Goal: Task Accomplishment & Management: Use online tool/utility

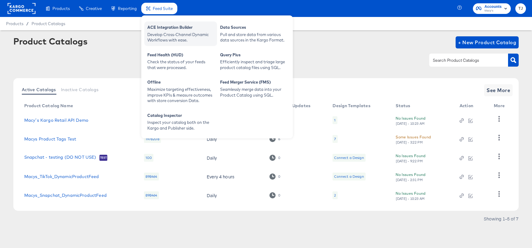
click at [169, 31] on div "ACE Integration Builder" at bounding box center [180, 28] width 67 height 7
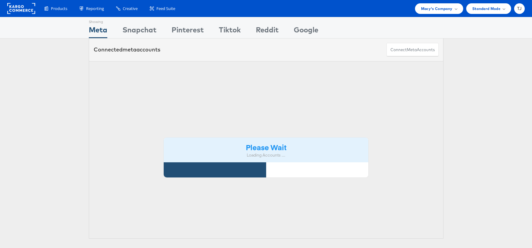
click at [20, 11] on rect at bounding box center [21, 8] width 28 height 11
click at [452, 10] on div "Macy's Company" at bounding box center [439, 8] width 36 height 6
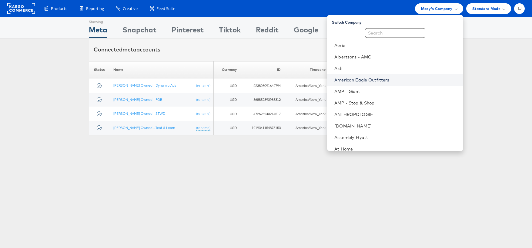
click at [403, 80] on link "American Eagle Outfitters" at bounding box center [396, 80] width 124 height 6
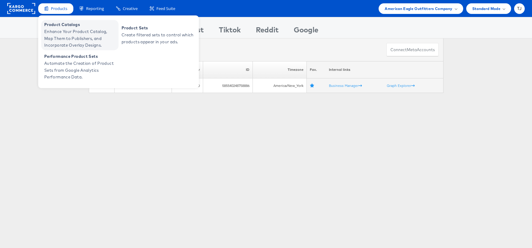
click at [57, 30] on span "Enhance Your Product Catalog, Map Them to Publishers, and Incorporate Overlay D…" at bounding box center [80, 38] width 73 height 21
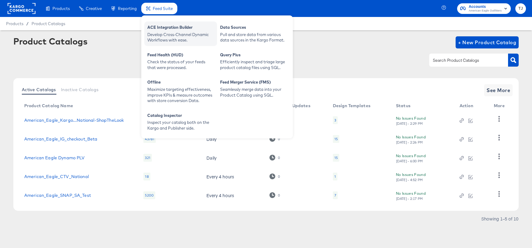
click at [166, 32] on div "Develop Cross-Channel Dynamic Workflows with ease." at bounding box center [180, 37] width 67 height 11
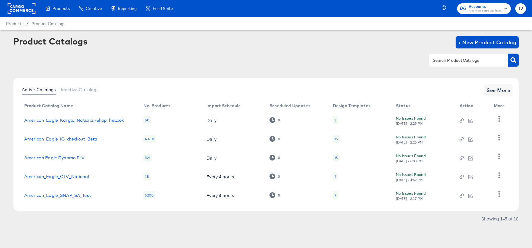
drag, startPoint x: 360, startPoint y: 31, endPoint x: 352, endPoint y: 38, distance: 11.0
click at [360, 31] on article "Product Catalogs + New Product Catalog Active Catalogs Inactive Catalogs See Mo…" at bounding box center [266, 137] width 532 height 215
drag, startPoint x: 125, startPoint y: 64, endPoint x: 284, endPoint y: 29, distance: 162.9
click at [128, 63] on div at bounding box center [265, 60] width 505 height 14
click at [481, 42] on span "+ New Product Catalog" at bounding box center [487, 42] width 58 height 8
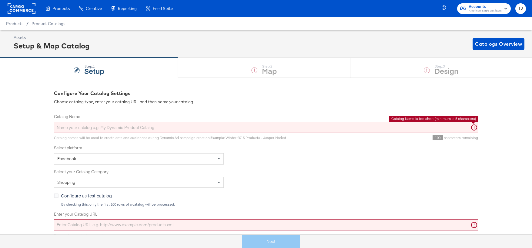
click at [108, 125] on input "Catalog Name" at bounding box center [266, 127] width 424 height 11
click at [193, 129] on input "Catalog Name" at bounding box center [266, 127] width 424 height 11
paste input "American_Eagle_Meta_Omni_LI"
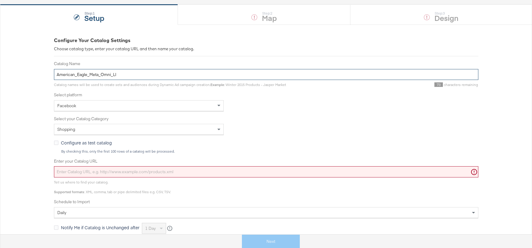
scroll to position [71, 0]
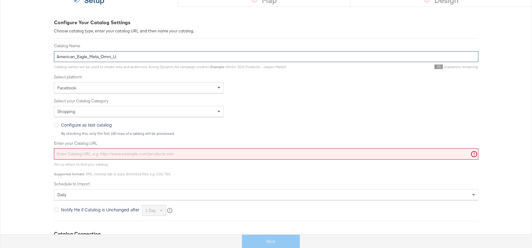
type input "American_Eagle_Meta_Omni_LI"
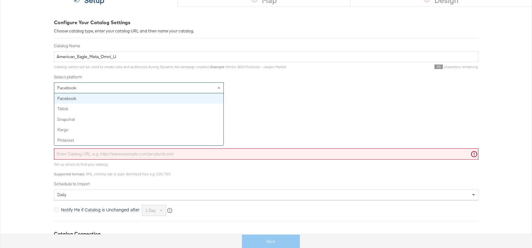
click at [221, 88] on span at bounding box center [220, 88] width 8 height 10
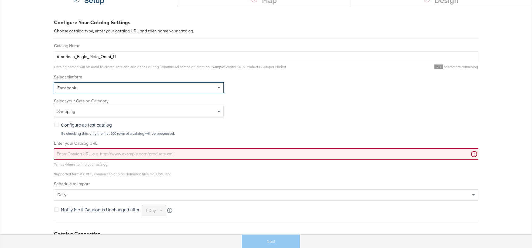
click at [221, 88] on span at bounding box center [220, 88] width 8 height 10
click at [249, 154] on input "Enter your Catalog URL" at bounding box center [266, 154] width 424 height 11
click at [236, 156] on input "Enter your Catalog URL" at bounding box center [266, 154] width 424 height 11
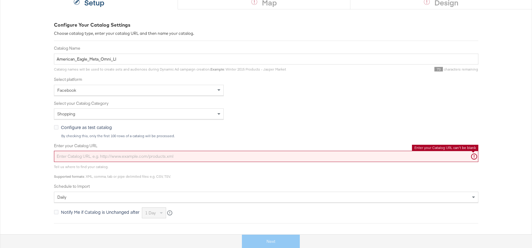
scroll to position [68, 0]
paste input "https://ace.stitcherads.com/exports/1474/universal/none/universal/export.tsv.gz"
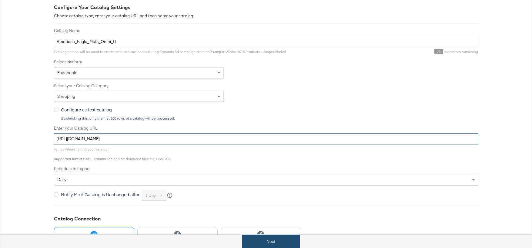
scroll to position [86, 0]
type input "https://ace.stitcherads.com/exports/1474/universal/none/universal/export.tsv.gz"
click at [259, 240] on button "Next" at bounding box center [271, 242] width 58 height 14
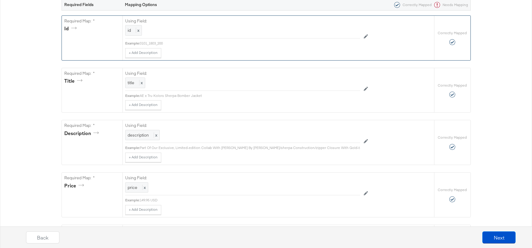
scroll to position [0, 0]
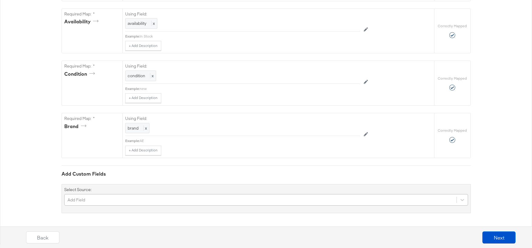
click at [331, 199] on div "Add Field" at bounding box center [266, 200] width 404 height 12
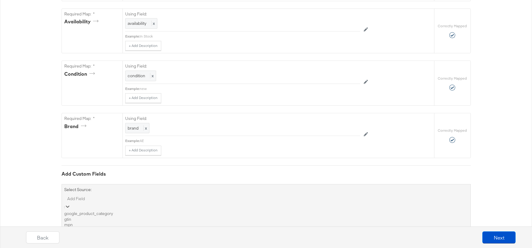
scroll to position [497, 0]
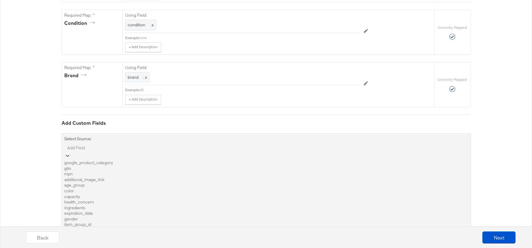
click at [329, 166] on div "google_product_category" at bounding box center [266, 163] width 404 height 6
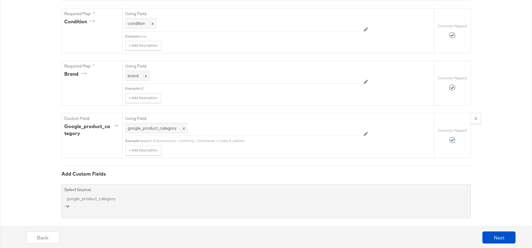
scroll to position [550, 0]
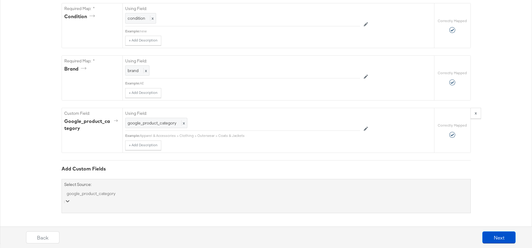
click at [299, 200] on div "option google_product_category, selected. Select is focused ,type to refine lis…" at bounding box center [266, 197] width 404 height 17
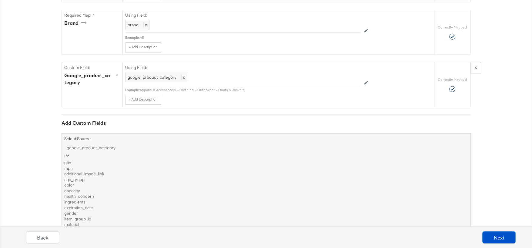
click at [306, 164] on div "gtin" at bounding box center [266, 163] width 404 height 6
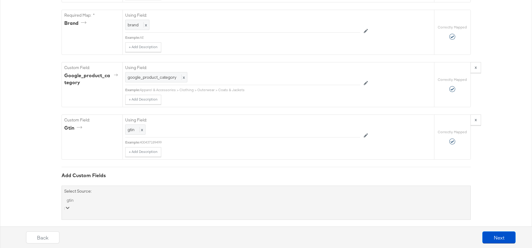
click at [293, 202] on div "option gtin, selected. Select is focused ,type to refine list, press Down to op…" at bounding box center [266, 204] width 404 height 17
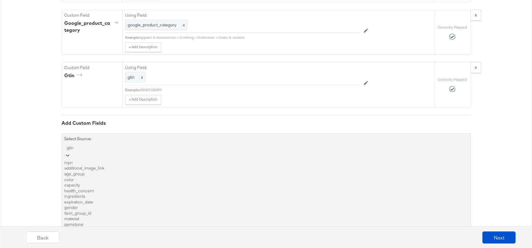
click at [297, 161] on div "mpn" at bounding box center [266, 163] width 404 height 6
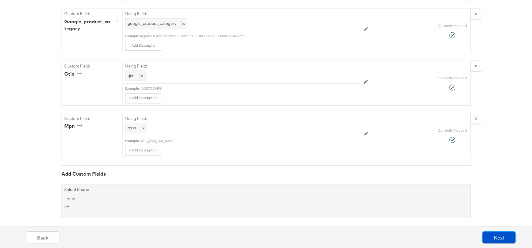
scroll to position [655, 0]
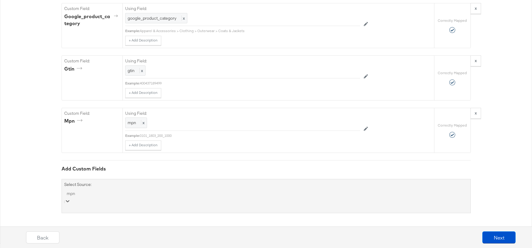
click at [234, 199] on div "option mpn, selected. Select is focused ,type to refine list, press Down to ope…" at bounding box center [266, 197] width 404 height 17
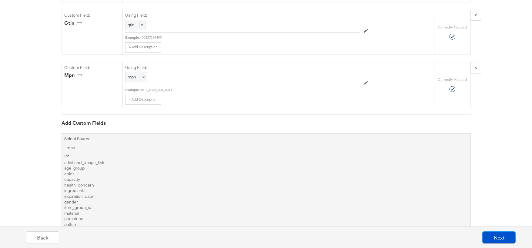
click at [240, 171] on div "age_group" at bounding box center [266, 168] width 404 height 6
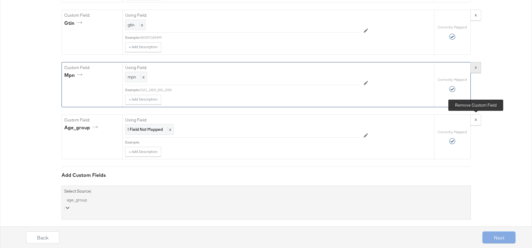
click at [478, 120] on button "x" at bounding box center [475, 120] width 11 height 11
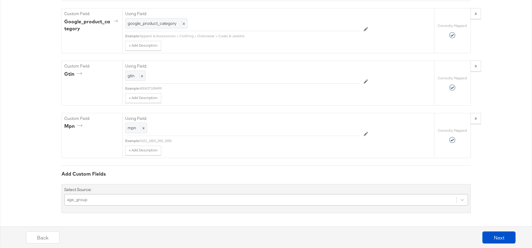
click at [215, 199] on div "age_group" at bounding box center [266, 200] width 404 height 12
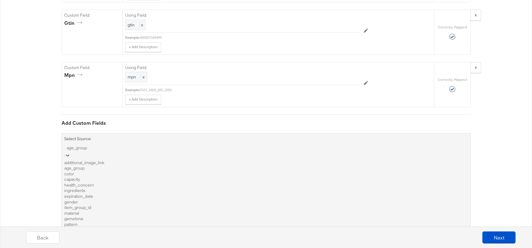
click at [224, 166] on div "additional_image_link" at bounding box center [266, 163] width 404 height 6
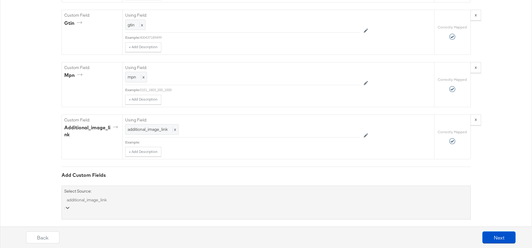
scroll to position [707, 0]
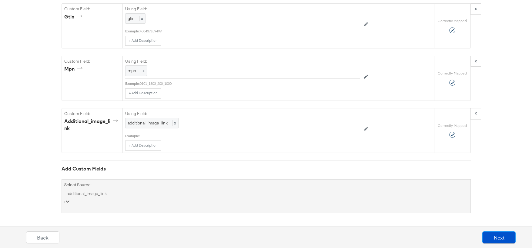
click at [327, 201] on div "option additional_image_link, selected. Select is focused ,type to refine list,…" at bounding box center [266, 197] width 404 height 17
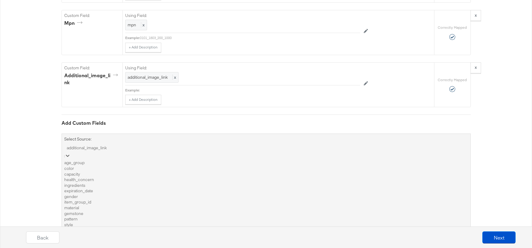
click at [241, 172] on div "color" at bounding box center [266, 169] width 404 height 6
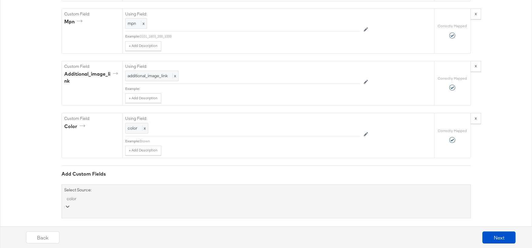
scroll to position [759, 0]
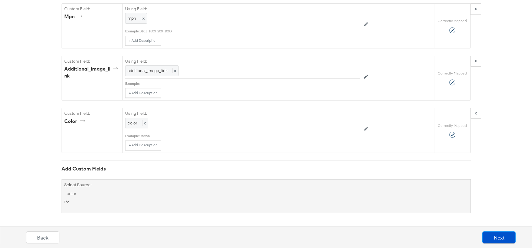
click at [225, 199] on div "option color, selected. Select is focused ,type to refine list, press Down to o…" at bounding box center [266, 197] width 404 height 17
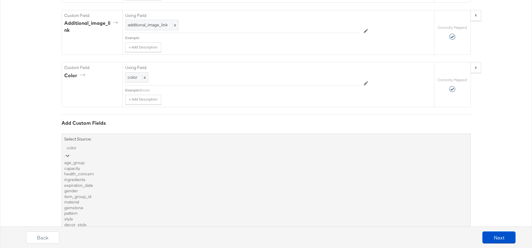
scroll to position [33, 0]
click at [212, 188] on div "gender" at bounding box center [266, 191] width 404 height 6
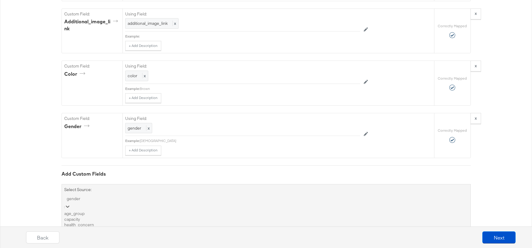
scroll to position [812, 0]
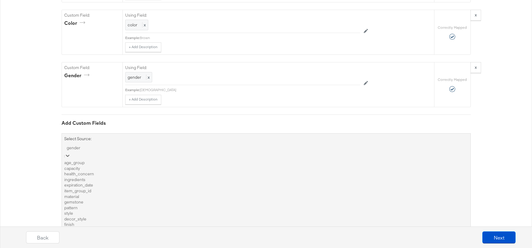
click at [201, 194] on div "item_group_id" at bounding box center [266, 191] width 404 height 6
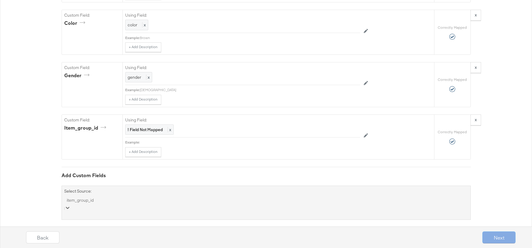
scroll to position [813, 0]
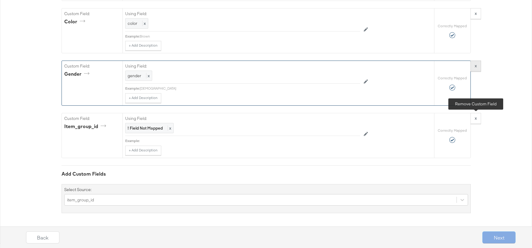
click at [479, 119] on button "x" at bounding box center [475, 118] width 11 height 11
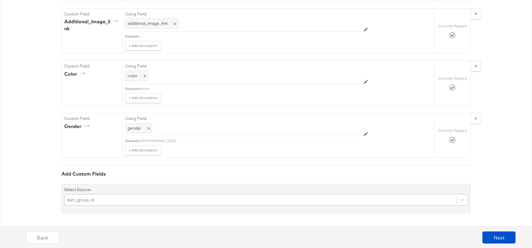
scroll to position [812, 0]
click at [240, 199] on div "item_group_id" at bounding box center [266, 200] width 404 height 12
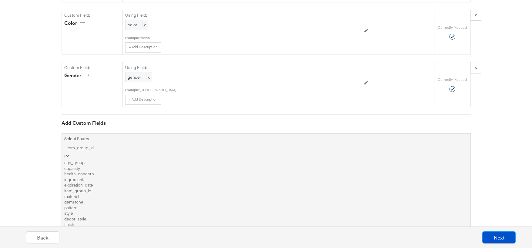
scroll to position [78, 0]
click at [189, 211] on div "style" at bounding box center [266, 214] width 404 height 6
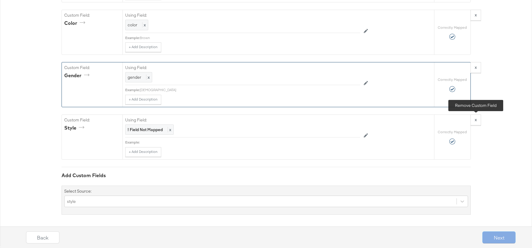
drag, startPoint x: 475, startPoint y: 121, endPoint x: 430, endPoint y: 138, distance: 48.5
click at [475, 121] on strong "x" at bounding box center [476, 119] width 2 height 5
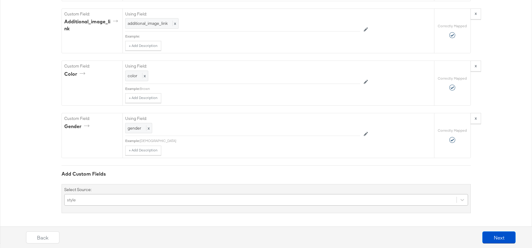
scroll to position [812, 0]
click at [236, 200] on div "style" at bounding box center [266, 200] width 404 height 12
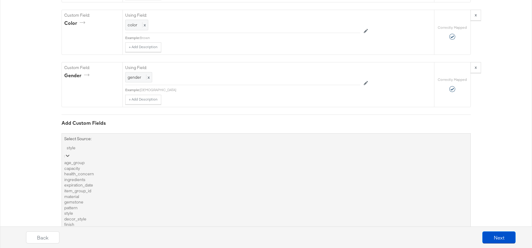
scroll to position [336, 0]
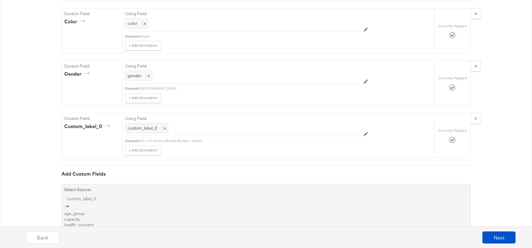
scroll to position [864, 0]
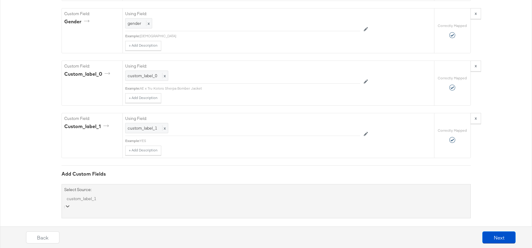
scroll to position [917, 0]
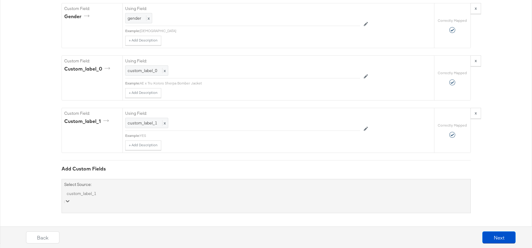
click at [135, 202] on div "option custom_label_1, selected. Select is focused ,type to refine list, press …" at bounding box center [266, 197] width 404 height 17
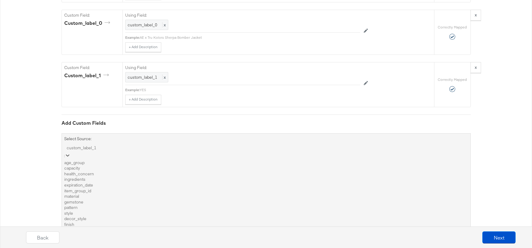
scroll to position [366, 0]
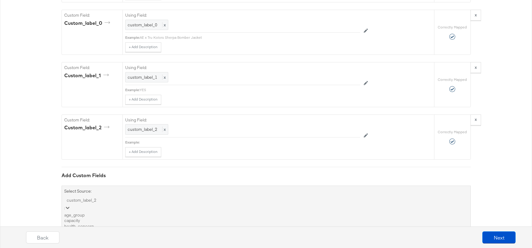
scroll to position [969, 0]
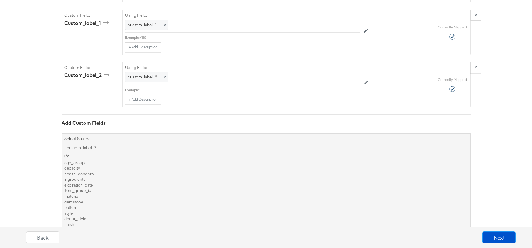
drag, startPoint x: 142, startPoint y: 201, endPoint x: 139, endPoint y: 204, distance: 3.9
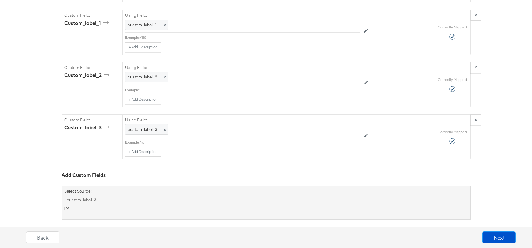
click at [123, 199] on div "option custom_label_3, selected. Select is focused ,type to refine list, press …" at bounding box center [266, 203] width 404 height 17
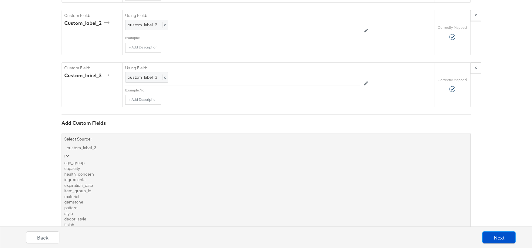
scroll to position [365, 0]
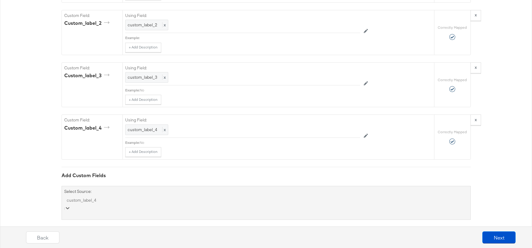
scroll to position [1074, 0]
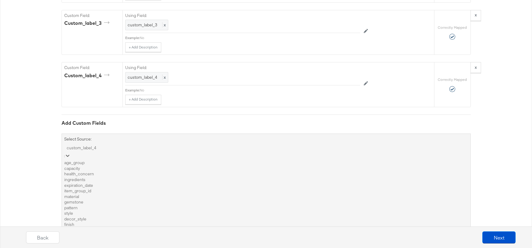
drag, startPoint x: 133, startPoint y: 167, endPoint x: 130, endPoint y: 170, distance: 4.5
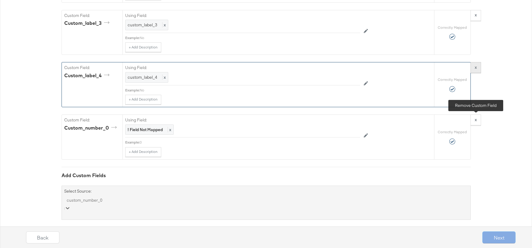
click at [475, 121] on strong "x" at bounding box center [476, 119] width 2 height 5
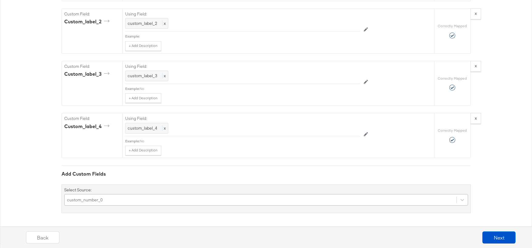
scroll to position [1074, 0]
click at [228, 199] on div "custom_number_0" at bounding box center [266, 200] width 404 height 12
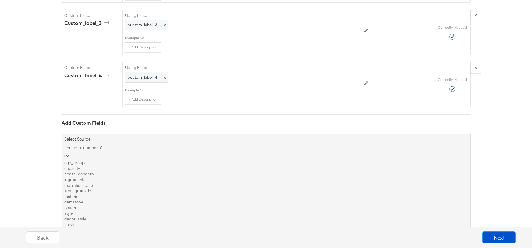
scroll to position [377, 0]
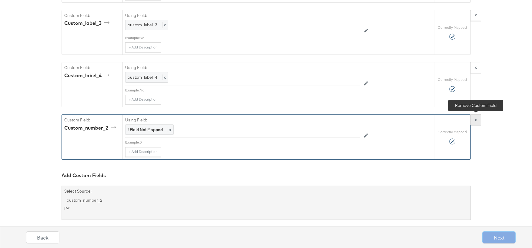
click at [478, 121] on button "x" at bounding box center [475, 120] width 11 height 11
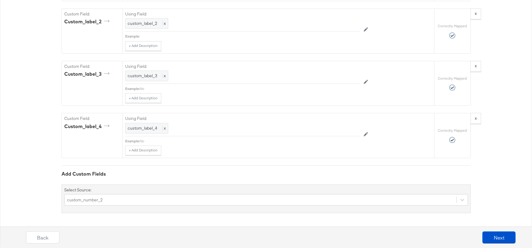
scroll to position [1023, 0]
click at [267, 200] on div "custom_number_2" at bounding box center [266, 200] width 404 height 12
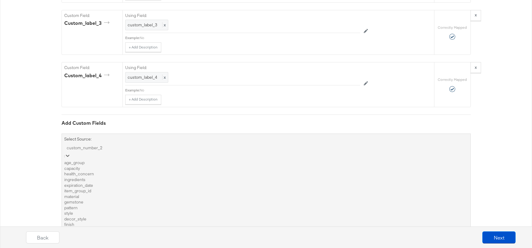
scroll to position [163, 0]
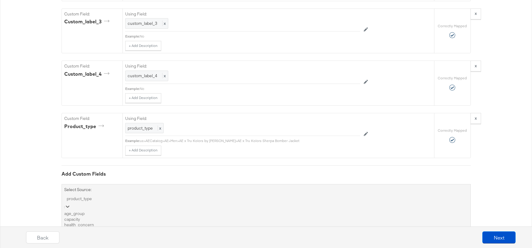
scroll to position [1126, 0]
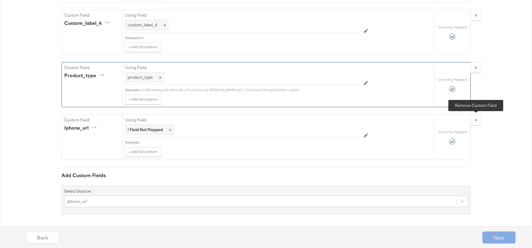
drag, startPoint x: 479, startPoint y: 118, endPoint x: 457, endPoint y: 129, distance: 24.1
click at [479, 118] on button "x" at bounding box center [475, 120] width 11 height 11
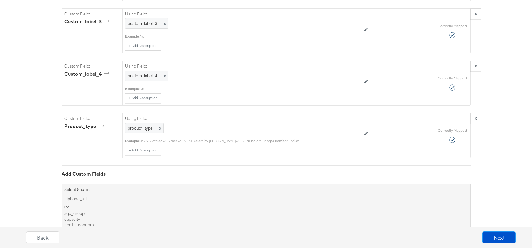
scroll to position [1126, 0]
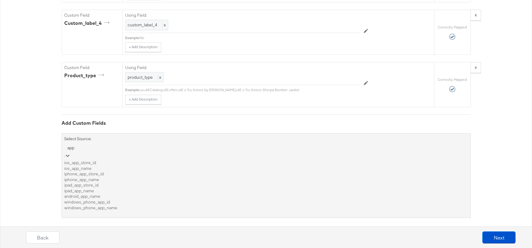
scroll to position [0, 0]
type input "a"
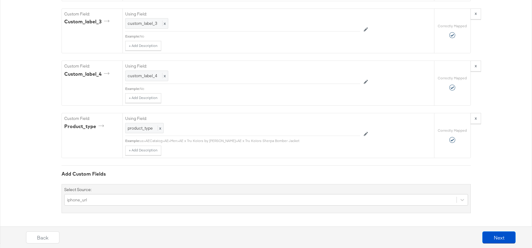
scroll to position [1075, 0]
drag, startPoint x: 495, startPoint y: 128, endPoint x: 495, endPoint y: 158, distance: 30.0
click at [506, 239] on button "Next" at bounding box center [498, 238] width 33 height 12
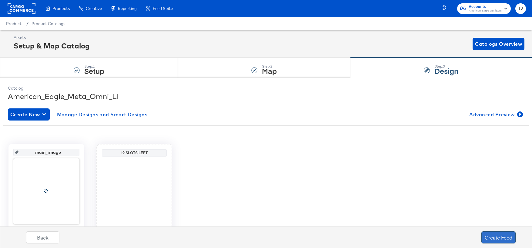
click at [499, 237] on button "Create Feed" at bounding box center [498, 238] width 34 height 12
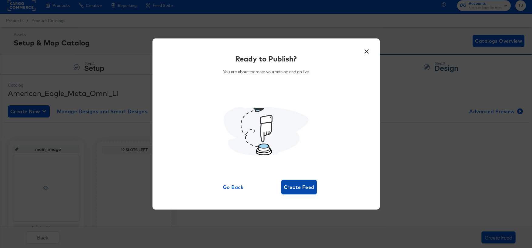
click at [298, 189] on span "Create Feed" at bounding box center [299, 187] width 31 height 8
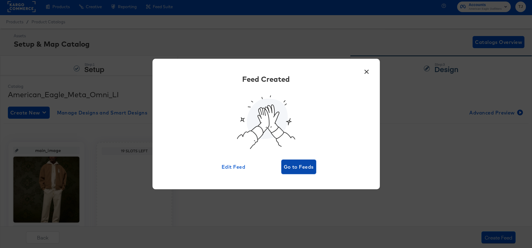
click at [298, 167] on span "Go to Feeds" at bounding box center [299, 167] width 30 height 8
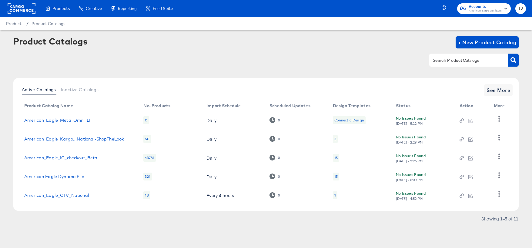
click at [79, 119] on link "American_Eagle_Meta_Omni_LI" at bounding box center [57, 120] width 66 height 5
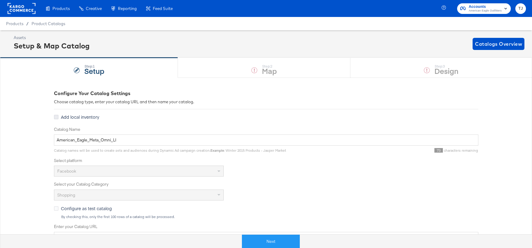
click at [56, 118] on icon at bounding box center [56, 117] width 5 height 5
click at [0, 0] on input "Add local inventory" at bounding box center [0, 0] width 0 height 0
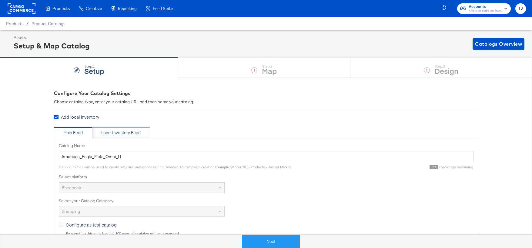
click at [127, 132] on div "Local Inventory Feed" at bounding box center [120, 133] width 39 height 6
type input "Local Inventory Feed for American_Eagle_Meta_Omni_LI"
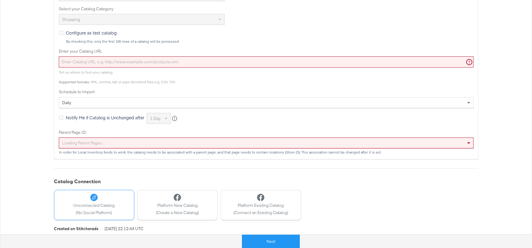
scroll to position [198, 0]
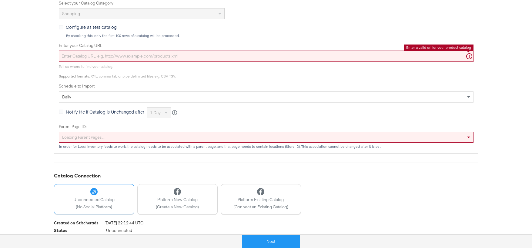
click at [132, 55] on input "Enter your Catalog URL" at bounding box center [266, 56] width 415 height 11
paste input "https://ace.stitcherads.com/exports/1473/universal/none/universal/export.tsv.gz"
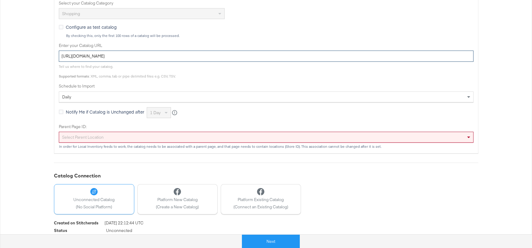
type input "https://ace.stitcherads.com/exports/1473/universal/none/universal/export.tsv.gz"
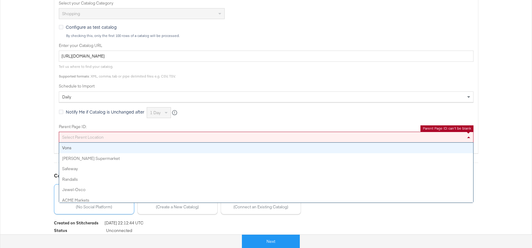
click at [159, 139] on div "Select Parent Location" at bounding box center [266, 137] width 414 height 10
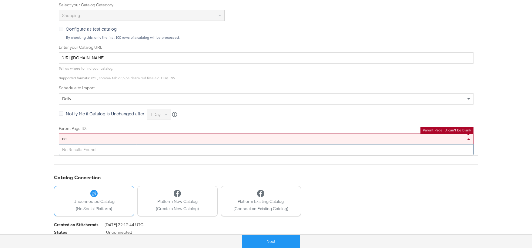
type input "a"
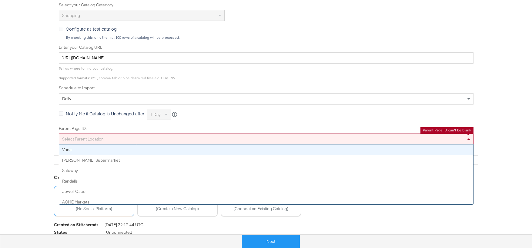
click at [509, 139] on div "Configure Your Catalog Settings Choose catalog type, enter your catalog URL and…" at bounding box center [266, 71] width 532 height 381
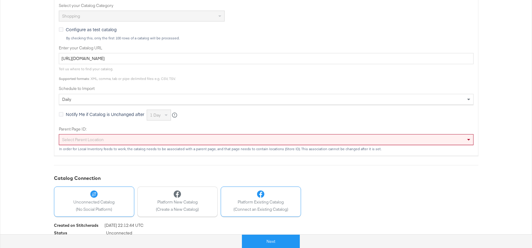
scroll to position [193, 0]
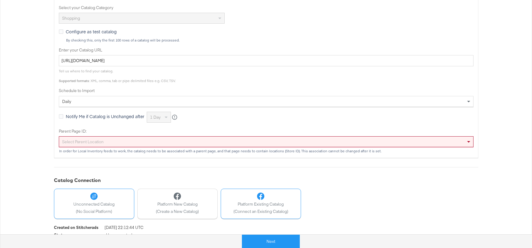
click at [253, 201] on div "Platform Existing Catalog (Connect an Existing Catalog)" at bounding box center [260, 204] width 55 height 22
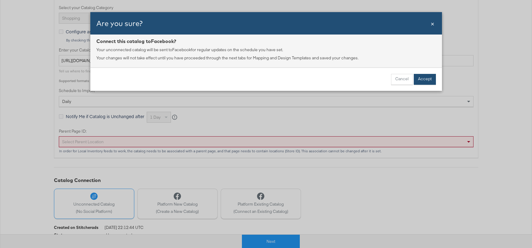
click at [424, 78] on button "Accept" at bounding box center [425, 79] width 22 height 11
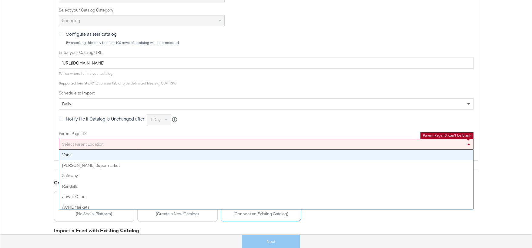
click at [297, 145] on div "Select Parent Location" at bounding box center [266, 144] width 414 height 10
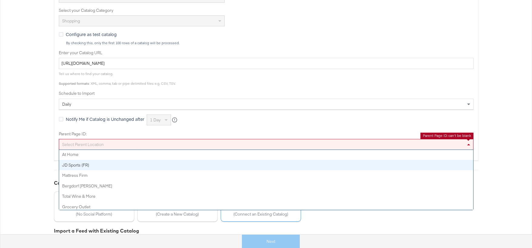
scroll to position [108, 0]
drag, startPoint x: 499, startPoint y: 133, endPoint x: 485, endPoint y: 141, distance: 16.8
click at [499, 133] on div "Configure Your Catalog Settings Choose catalog type, enter your catalog URL and…" at bounding box center [266, 85] width 532 height 397
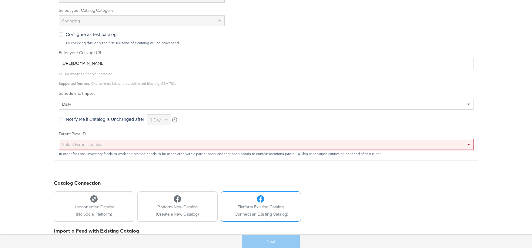
scroll to position [231, 0]
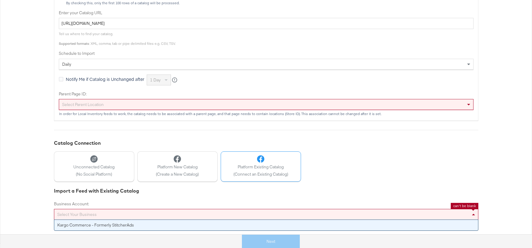
click at [156, 212] on div "Select your business" at bounding box center [266, 214] width 424 height 10
type input "am"
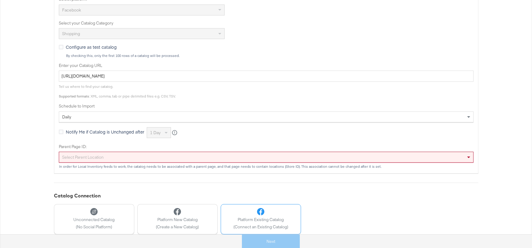
scroll to position [0, 0]
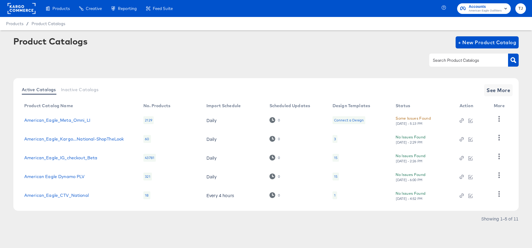
click at [13, 10] on rect at bounding box center [22, 8] width 28 height 11
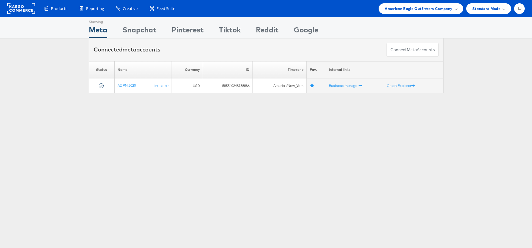
click at [448, 8] on span "American Eagle Outfitters Company" at bounding box center [419, 8] width 68 height 6
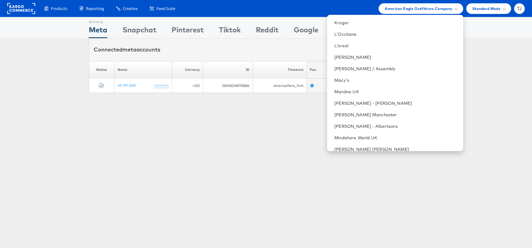
scroll to position [599, 0]
click at [389, 80] on link "Macy's" at bounding box center [396, 80] width 124 height 6
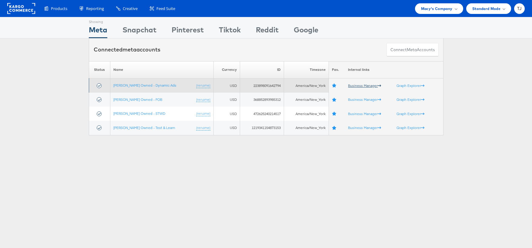
scroll to position [5, 0]
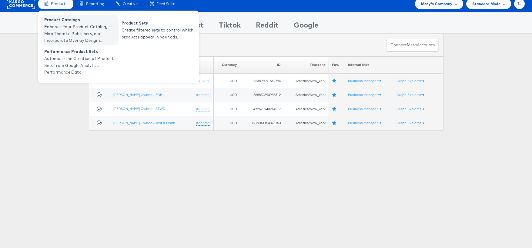
click at [52, 28] on span "Enhance Your Product Catalog, Map Them to Publishers, and Incorporate Overlay D…" at bounding box center [80, 33] width 73 height 21
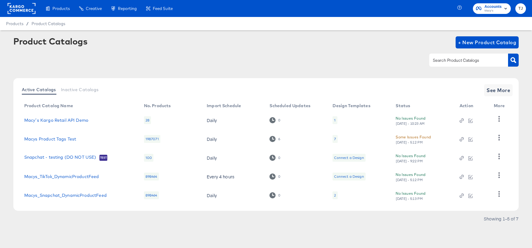
drag, startPoint x: 21, startPoint y: 4, endPoint x: 22, endPoint y: 11, distance: 7.1
click at [21, 4] on rect at bounding box center [22, 8] width 28 height 11
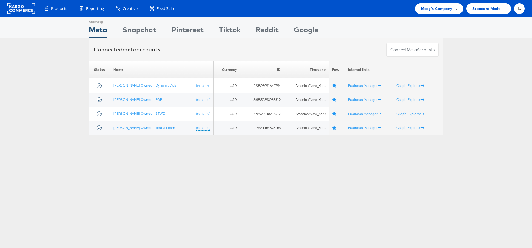
click at [448, 4] on div "Macy's Company" at bounding box center [439, 8] width 48 height 11
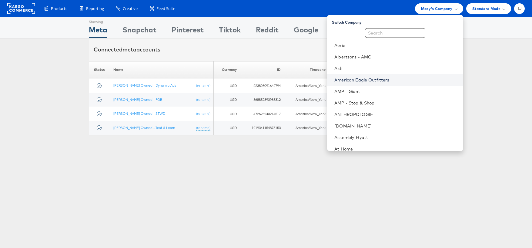
click at [402, 80] on link "American Eagle Outfitters" at bounding box center [396, 80] width 124 height 6
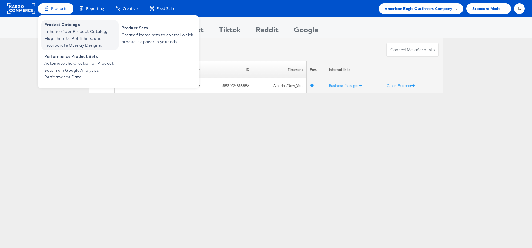
drag, startPoint x: 50, startPoint y: 25, endPoint x: 47, endPoint y: 28, distance: 4.1
click at [50, 25] on span "Product Catalogs" at bounding box center [80, 24] width 73 height 7
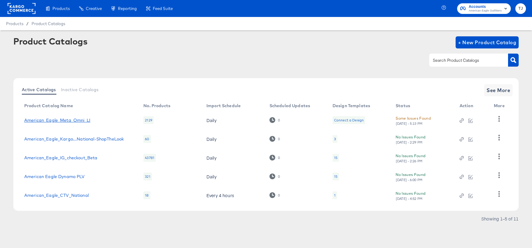
click at [62, 119] on link "American_Eagle_Meta_Omni_LI" at bounding box center [57, 120] width 66 height 5
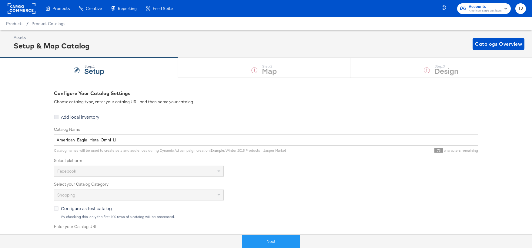
click at [56, 116] on icon at bounding box center [56, 117] width 5 height 5
click at [0, 0] on input "Add local inventory" at bounding box center [0, 0] width 0 height 0
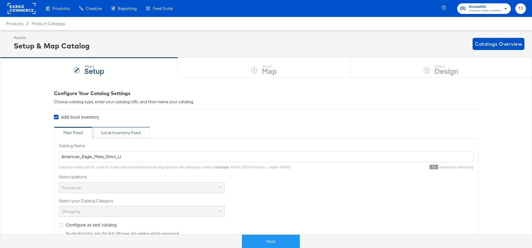
click at [139, 129] on div "Local Inventory Feed" at bounding box center [121, 133] width 58 height 12
type input "Local Inventory Feed for American_Eagle_Meta_Omni_LI"
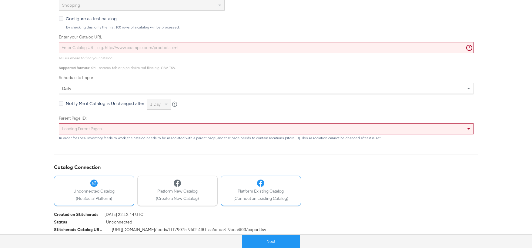
scroll to position [215, 0]
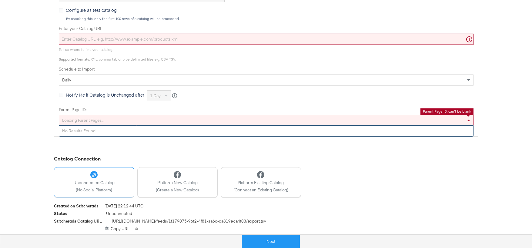
click at [226, 120] on div "Loading parent pages..." at bounding box center [266, 120] width 414 height 10
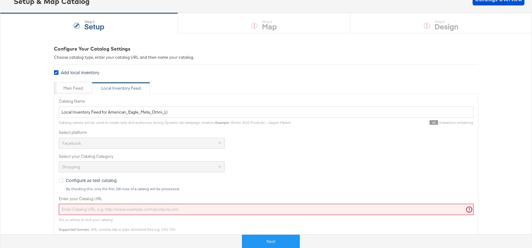
scroll to position [0, 0]
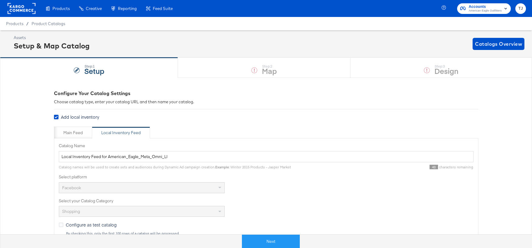
click at [20, 6] on rect at bounding box center [22, 8] width 28 height 11
click at [18, 8] on rect at bounding box center [22, 8] width 28 height 11
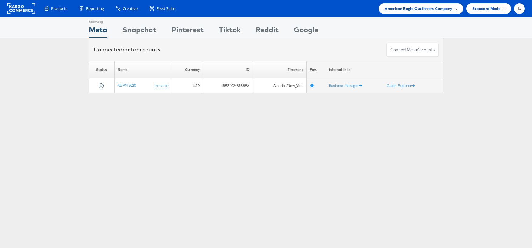
click at [447, 10] on span "American Eagle Outfitters Company" at bounding box center [419, 8] width 68 height 6
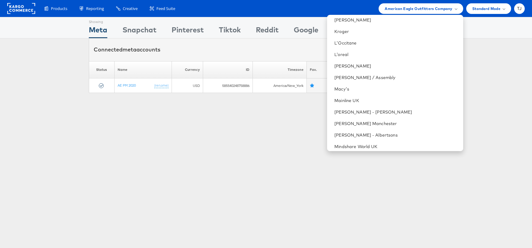
scroll to position [603, 0]
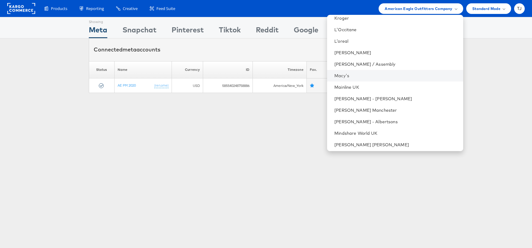
click at [384, 80] on li "Macy's" at bounding box center [395, 76] width 136 height 12
click at [384, 76] on link "Macy's" at bounding box center [396, 76] width 124 height 6
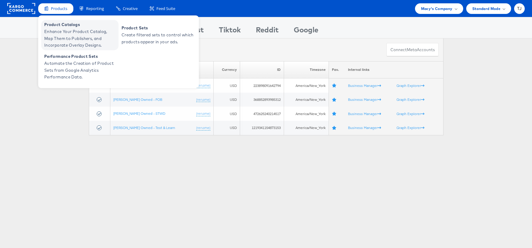
click at [57, 33] on span "Enhance Your Product Catalog, Map Them to Publishers, and Incorporate Overlay D…" at bounding box center [80, 38] width 73 height 21
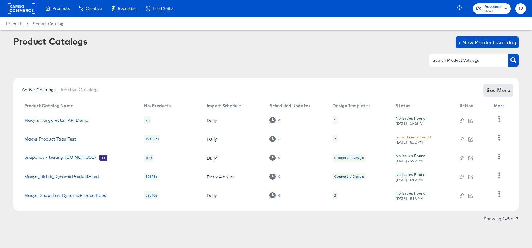
click at [489, 90] on span "See More" at bounding box center [498, 90] width 24 height 8
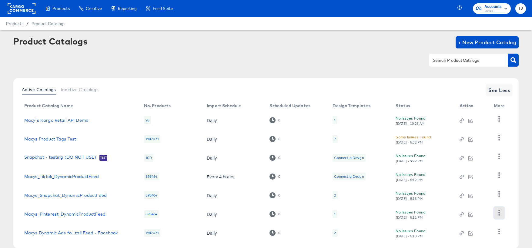
click at [498, 214] on icon "button" at bounding box center [499, 213] width 6 height 6
click at [489, 182] on div "HUD Checks (Internal)" at bounding box center [474, 183] width 61 height 10
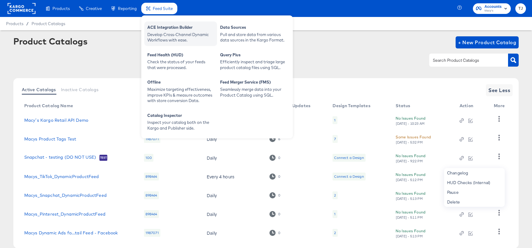
click at [168, 26] on div "ACE Integration Builder" at bounding box center [180, 28] width 67 height 7
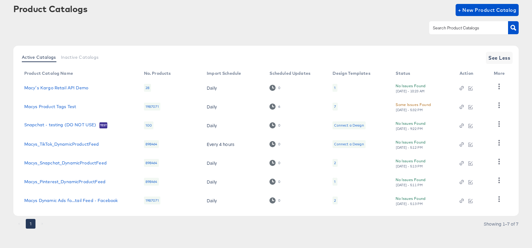
scroll to position [33, 0]
click at [71, 182] on link "Macys_Pinterest_DynamicProductFeed" at bounding box center [64, 181] width 81 height 5
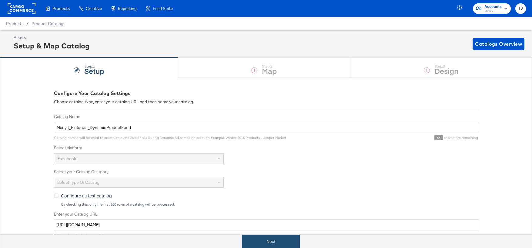
click at [267, 241] on button "Next" at bounding box center [271, 242] width 58 height 14
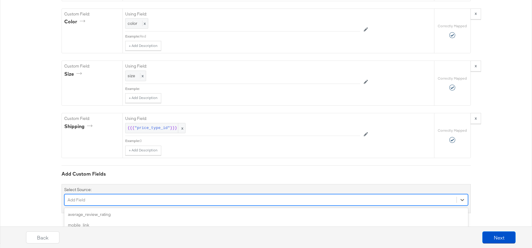
scroll to position [3135, 0]
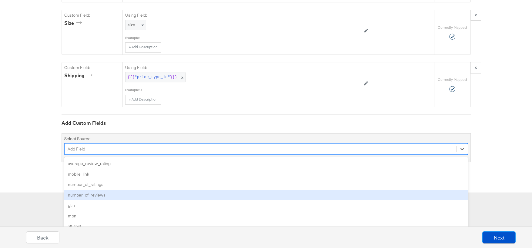
click at [139, 155] on div "option number_of_reviews focused, 4 of 18. 18 results available. Use Up and Dow…" at bounding box center [266, 149] width 404 height 12
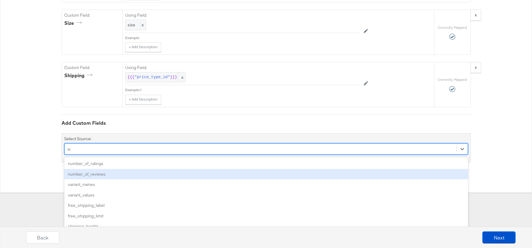
scroll to position [3085, 0]
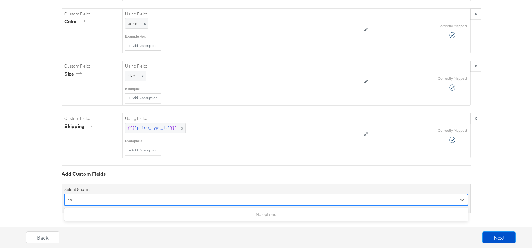
type input "s"
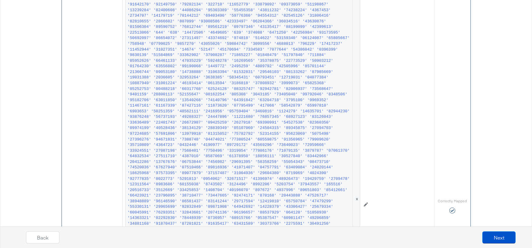
scroll to position [2528, 0]
click at [46, 239] on button "Back" at bounding box center [42, 238] width 33 height 12
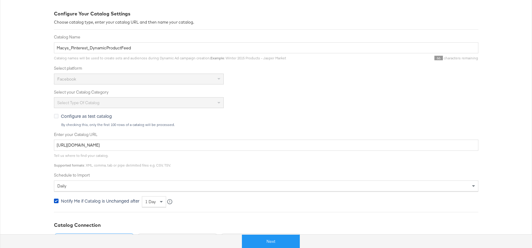
scroll to position [0, 0]
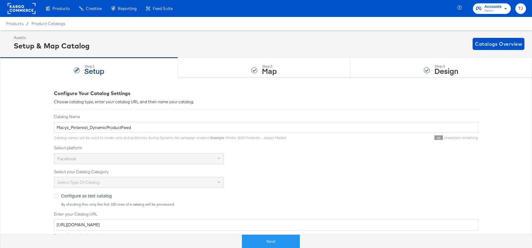
click at [0, 0] on div "Product Catalogs" at bounding box center [0, 0] width 0 height 0
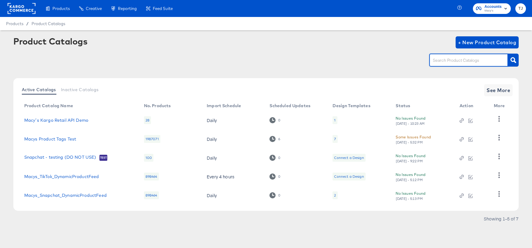
click at [458, 62] on input "text" at bounding box center [464, 60] width 65 height 7
type input "pin"
click at [513, 60] on icon "button" at bounding box center [513, 60] width 6 height 6
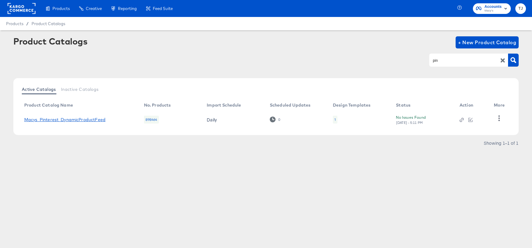
click at [62, 119] on link "Macys_Pinterest_DynamicProductFeed" at bounding box center [64, 119] width 81 height 5
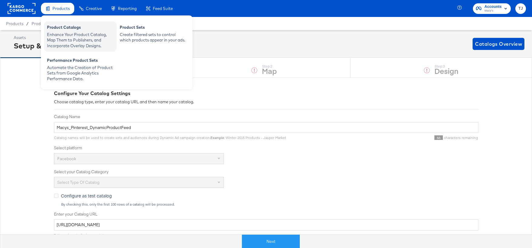
click at [62, 28] on div "Product Catalogs" at bounding box center [80, 28] width 67 height 7
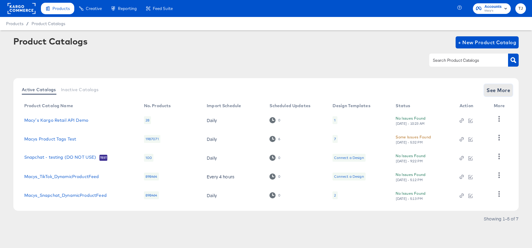
click at [505, 92] on span "See More" at bounding box center [498, 90] width 24 height 8
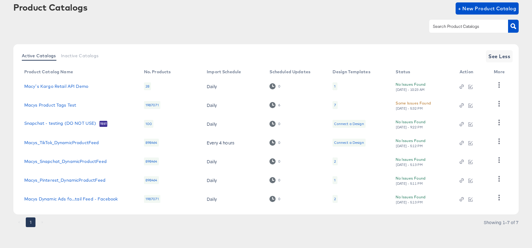
scroll to position [34, 0]
click at [79, 180] on link "Macys_Pinterest_DynamicProductFeed" at bounding box center [64, 180] width 81 height 5
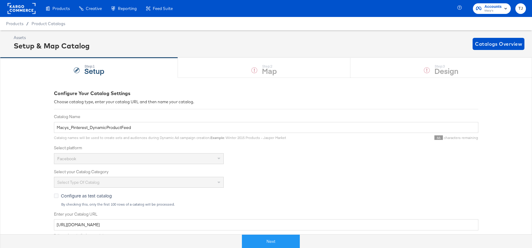
click at [0, 0] on div "Enhance Your Product Catalog, Map Them to Publishers, and Incorporate Overlay D…" at bounding box center [0, 0] width 0 height 0
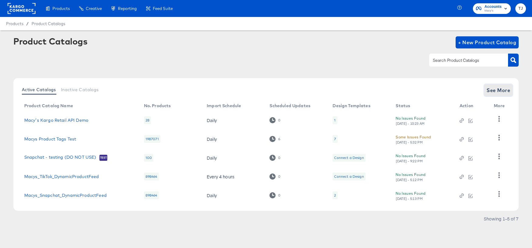
click at [497, 90] on span "See More" at bounding box center [498, 90] width 24 height 8
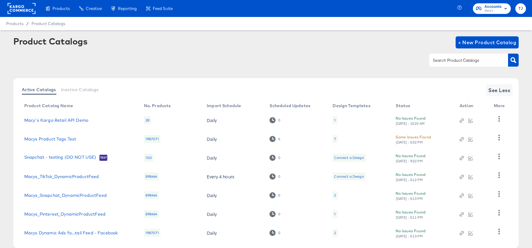
scroll to position [34, 0]
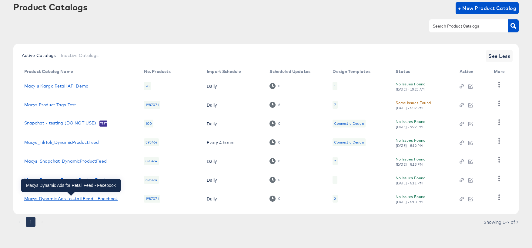
click at [79, 199] on div "Macys Dynamic Ads fo...tail Feed - Facebook" at bounding box center [70, 198] width 93 height 5
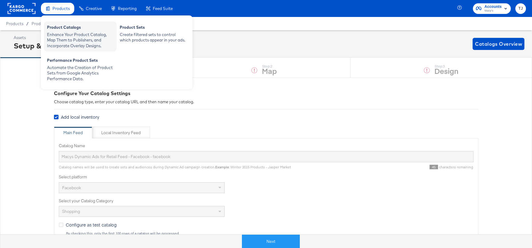
click at [61, 28] on div "Product Catalogs" at bounding box center [80, 28] width 67 height 7
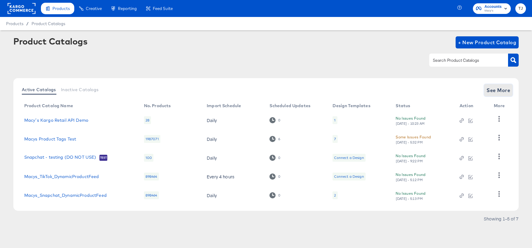
click at [495, 91] on span "See More" at bounding box center [498, 90] width 24 height 8
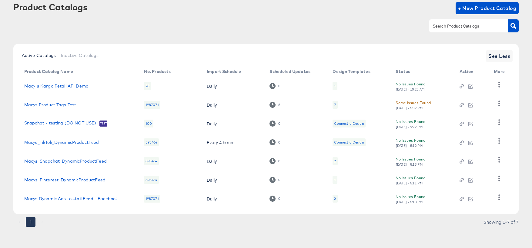
scroll to position [34, 0]
click at [81, 162] on link "Macys_Snapchat_DynamicProductFeed" at bounding box center [65, 161] width 82 height 5
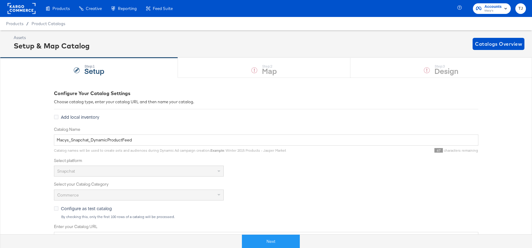
click at [0, 0] on div "Enhance Your Product Catalog, Map Them to Publishers, and Incorporate Overlay D…" at bounding box center [0, 0] width 0 height 0
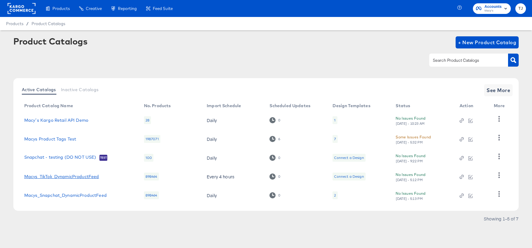
click at [83, 176] on link "Macys_TikTok_DynamicProductFeed" at bounding box center [61, 176] width 75 height 5
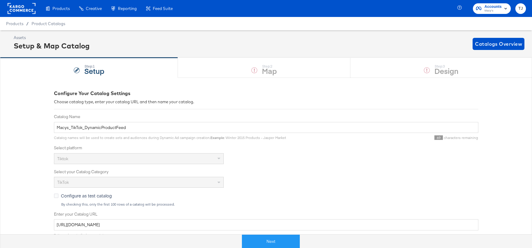
click at [0, 0] on div "Enhance Your Product Catalog, Map Them to Publishers, and Incorporate Overlay D…" at bounding box center [0, 0] width 0 height 0
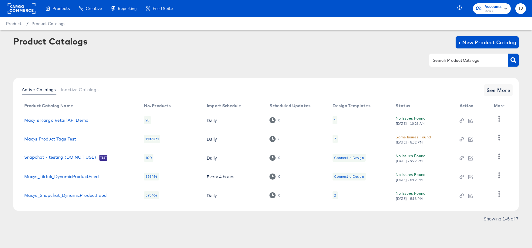
click at [68, 139] on link "Macys Product Tags Test" at bounding box center [50, 139] width 52 height 5
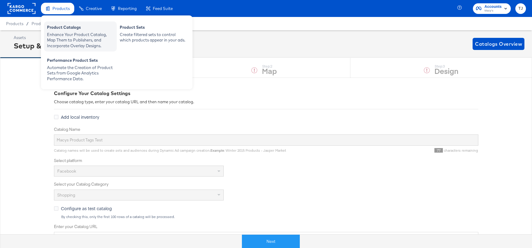
click at [53, 34] on div "Enhance Your Product Catalog, Map Them to Publishers, and Incorporate Overlay D…" at bounding box center [80, 40] width 67 height 17
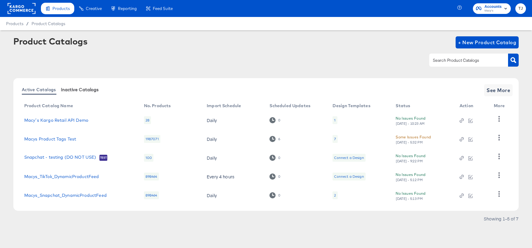
click at [80, 91] on span "Inactive Catalogs" at bounding box center [80, 89] width 38 height 5
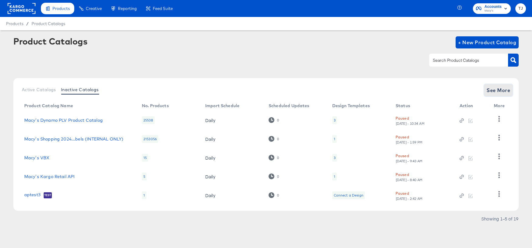
click at [503, 92] on span "See More" at bounding box center [498, 90] width 24 height 8
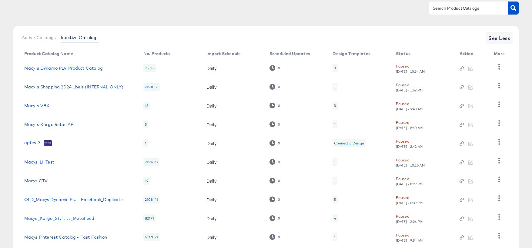
scroll to position [53, 0]
click at [95, 236] on link "Macys Pinterest Catalog - Fast Fashion" at bounding box center [65, 236] width 83 height 5
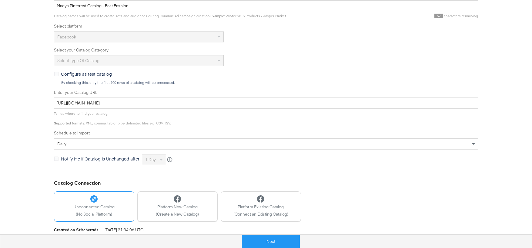
scroll to position [146, 0]
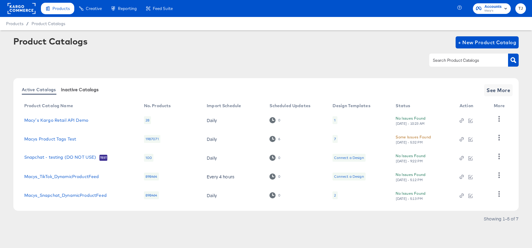
click at [90, 90] on span "Inactive Catalogs" at bounding box center [80, 89] width 38 height 5
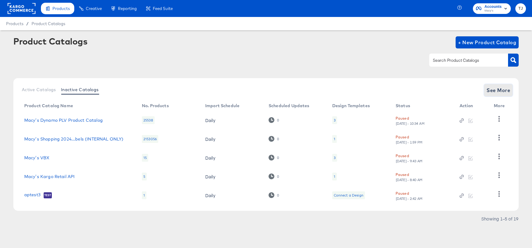
click at [494, 86] on span "See More" at bounding box center [498, 90] width 24 height 8
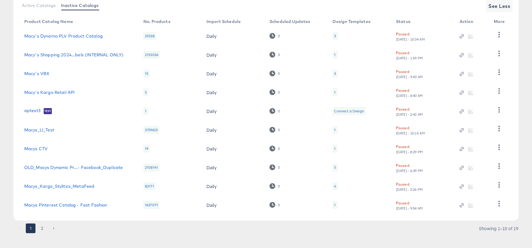
scroll to position [87, 0]
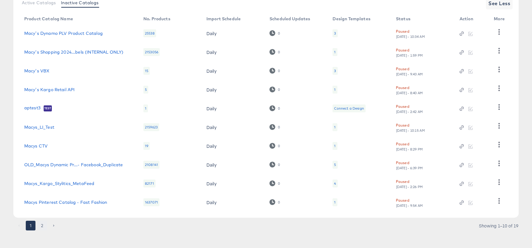
click at [44, 225] on button "2" at bounding box center [42, 226] width 10 height 10
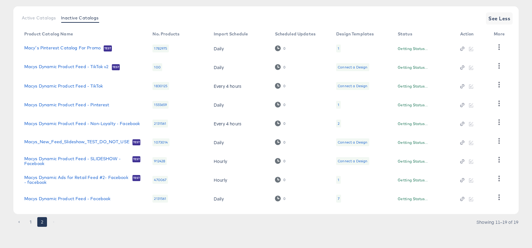
scroll to position [72, 0]
click at [68, 47] on link "Macy's Pinterest Catalog For Promo" at bounding box center [62, 48] width 76 height 6
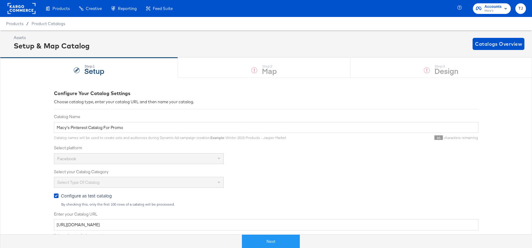
click at [0, 0] on div "Product Catalogs" at bounding box center [0, 0] width 0 height 0
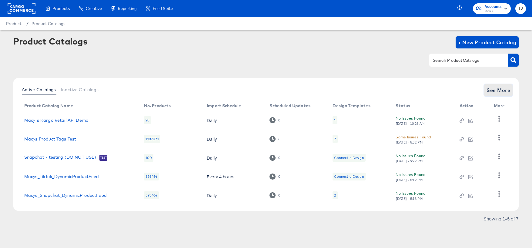
click at [499, 88] on span "See More" at bounding box center [498, 90] width 24 height 8
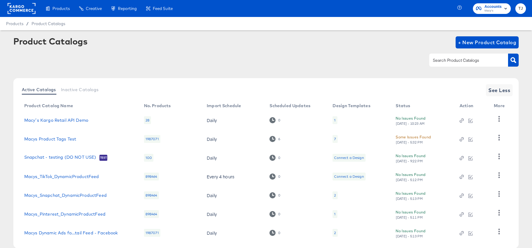
scroll to position [34, 0]
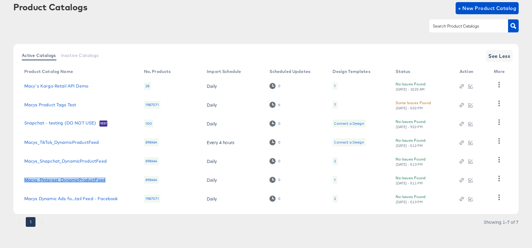
drag, startPoint x: 109, startPoint y: 181, endPoint x: 25, endPoint y: 179, distance: 83.7
click at [25, 180] on div "Macys_Pinterest_DynamicProductFeed" at bounding box center [78, 180] width 108 height 5
copy link "Macys_Pinterest_DynamicProductFeed"
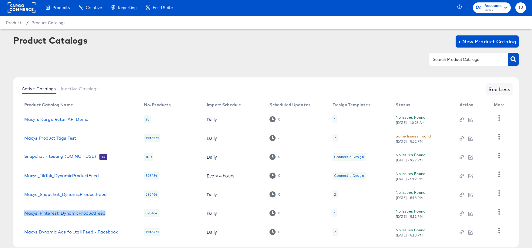
scroll to position [0, 0]
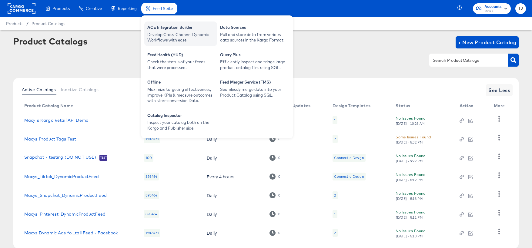
click at [160, 33] on div "Develop Cross-Channel Dynamic Workflows with ease." at bounding box center [180, 37] width 67 height 11
